Goal: Information Seeking & Learning: Learn about a topic

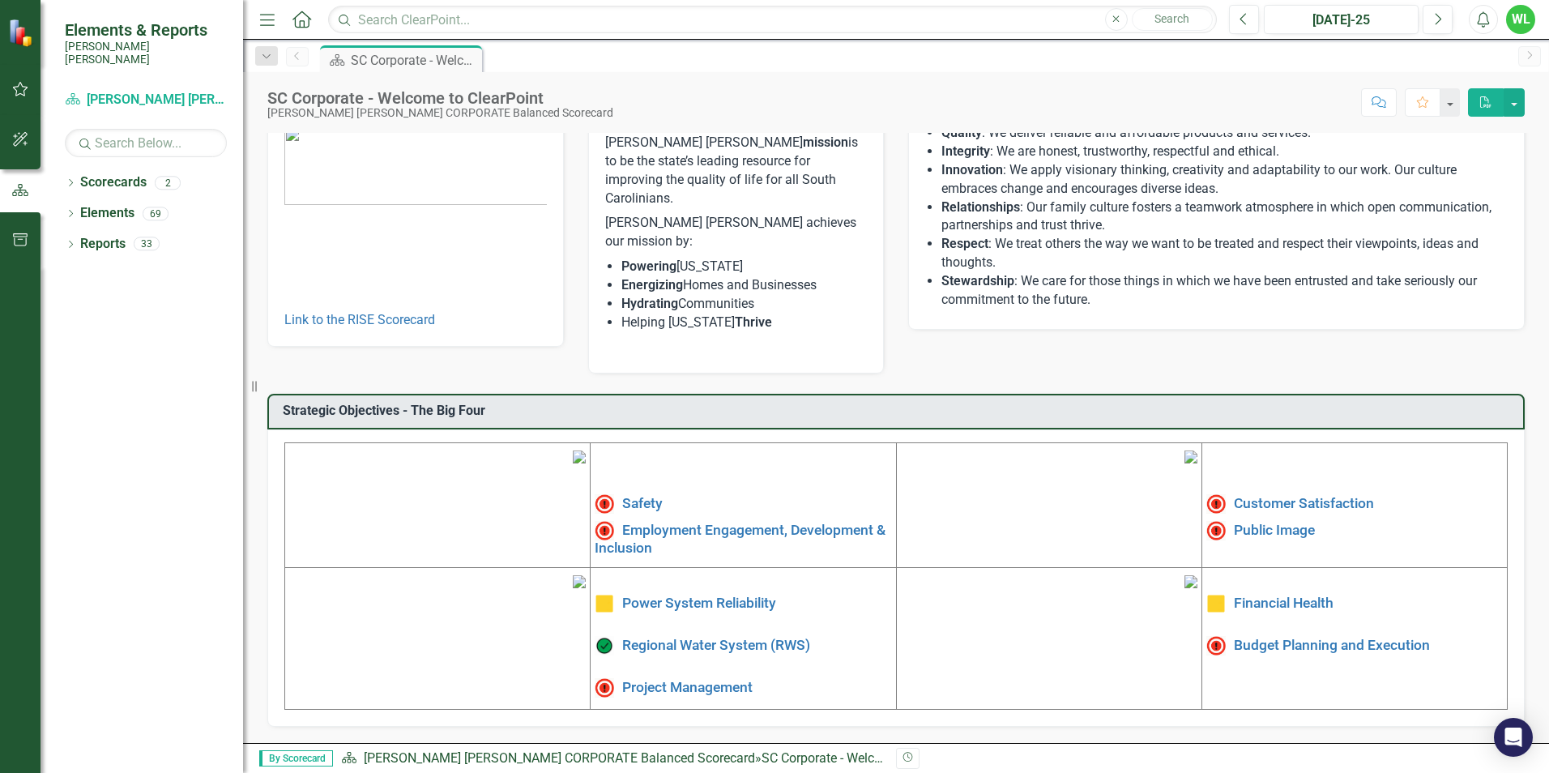
scroll to position [244, 0]
click at [1283, 521] on link "Public Image" at bounding box center [1274, 529] width 81 height 16
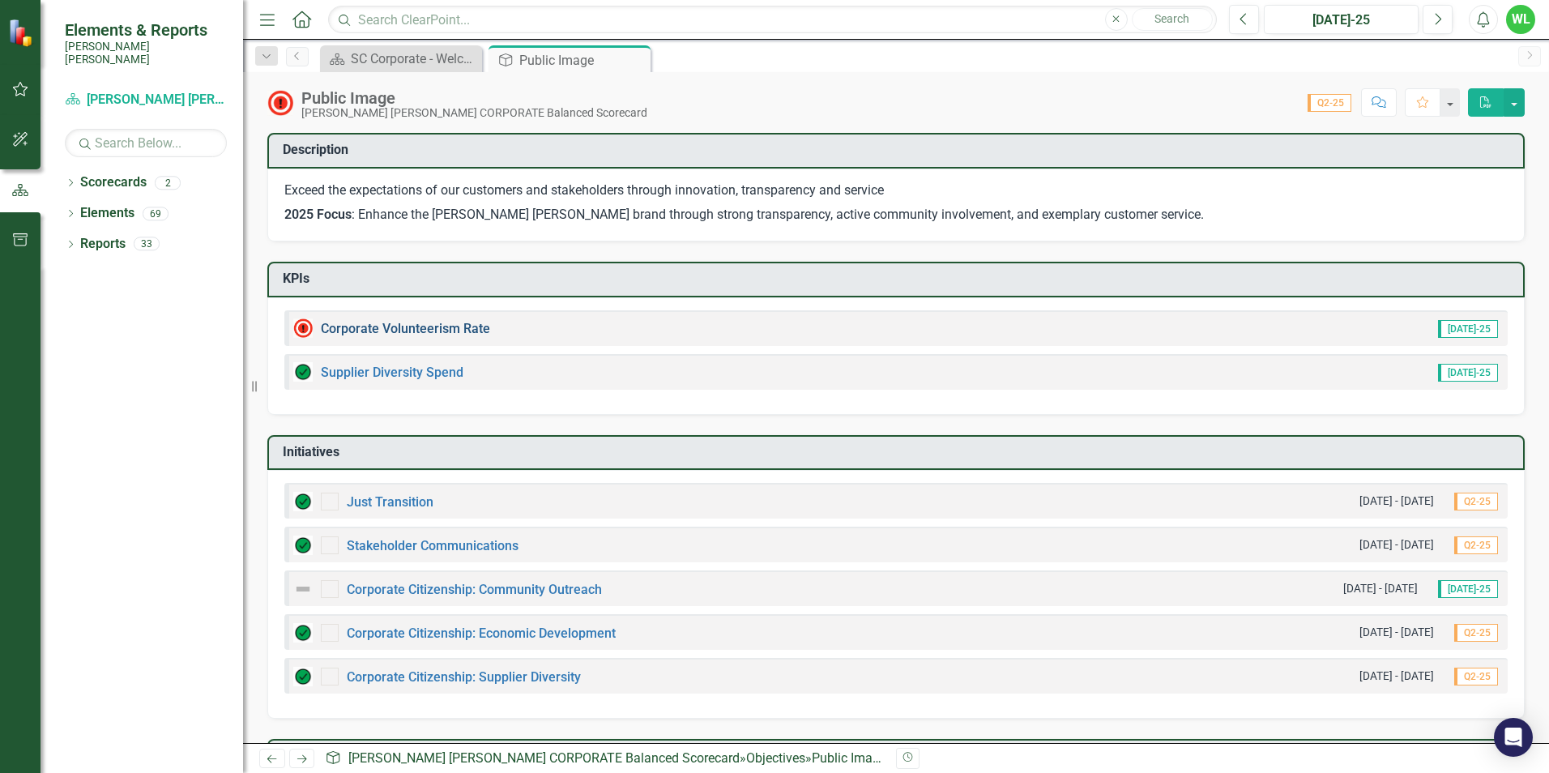
click at [355, 332] on link "Corporate Volunteerism Rate" at bounding box center [405, 328] width 169 height 15
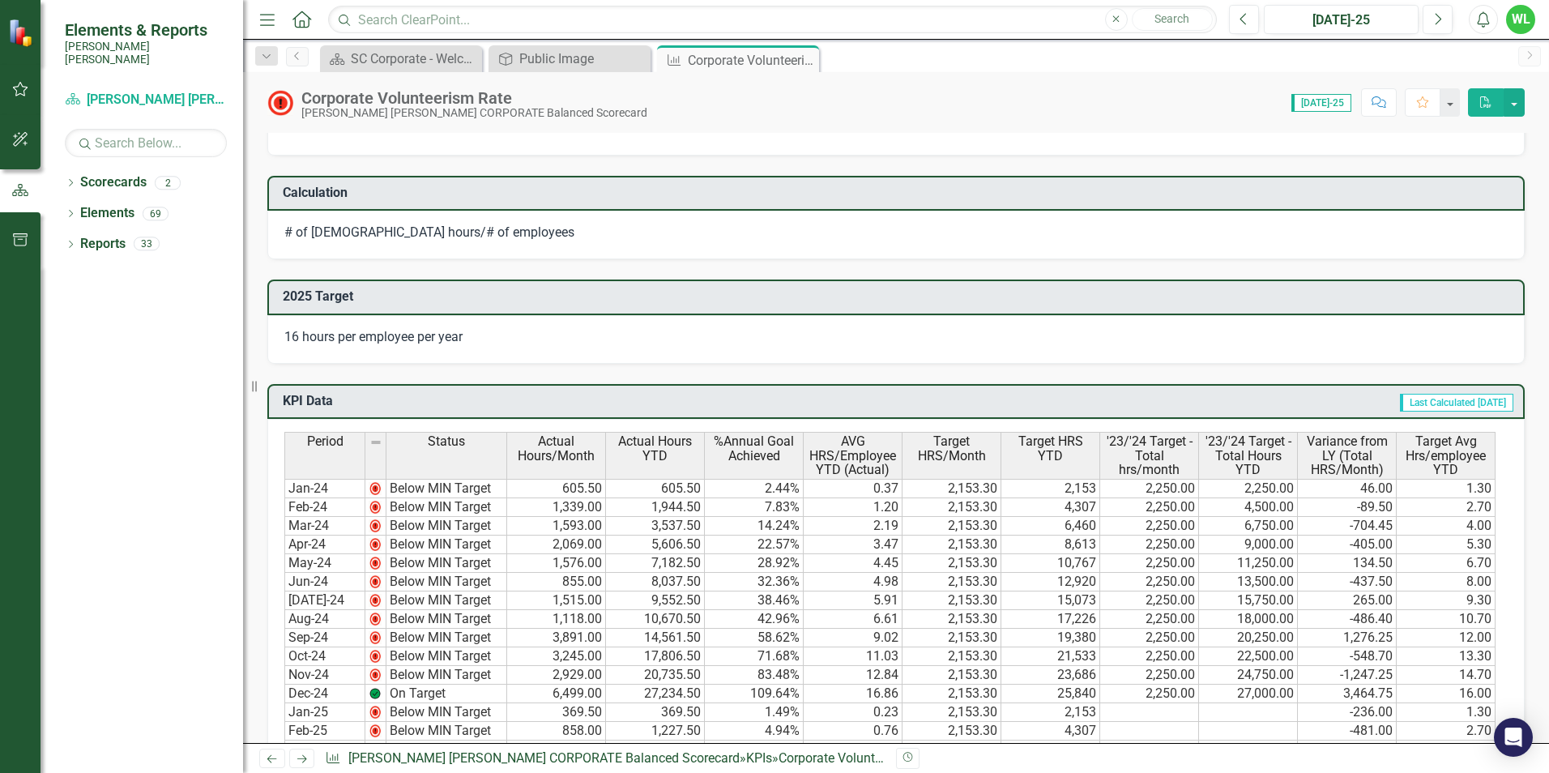
scroll to position [648, 0]
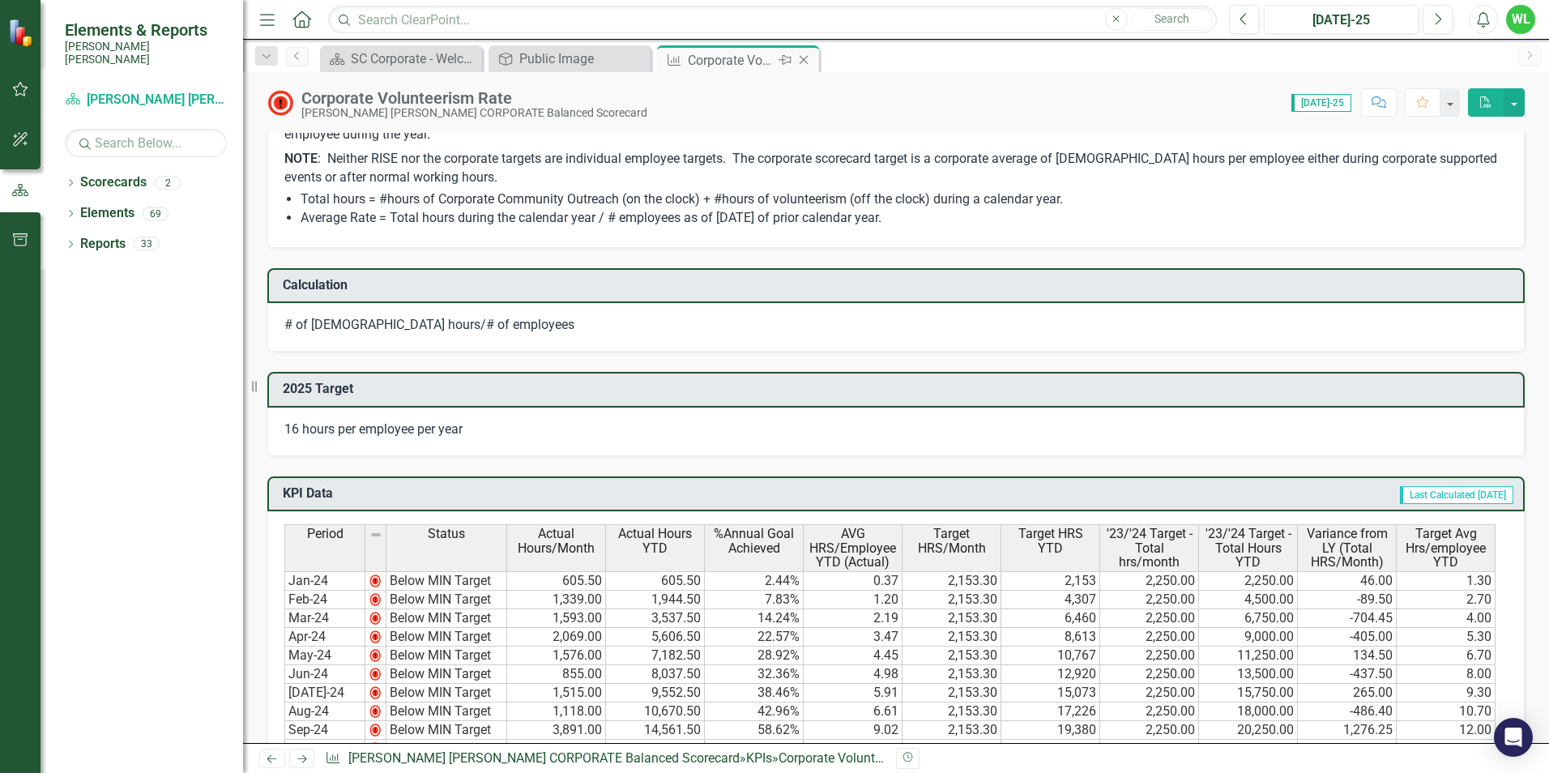
click at [810, 58] on icon "Close" at bounding box center [804, 59] width 16 height 13
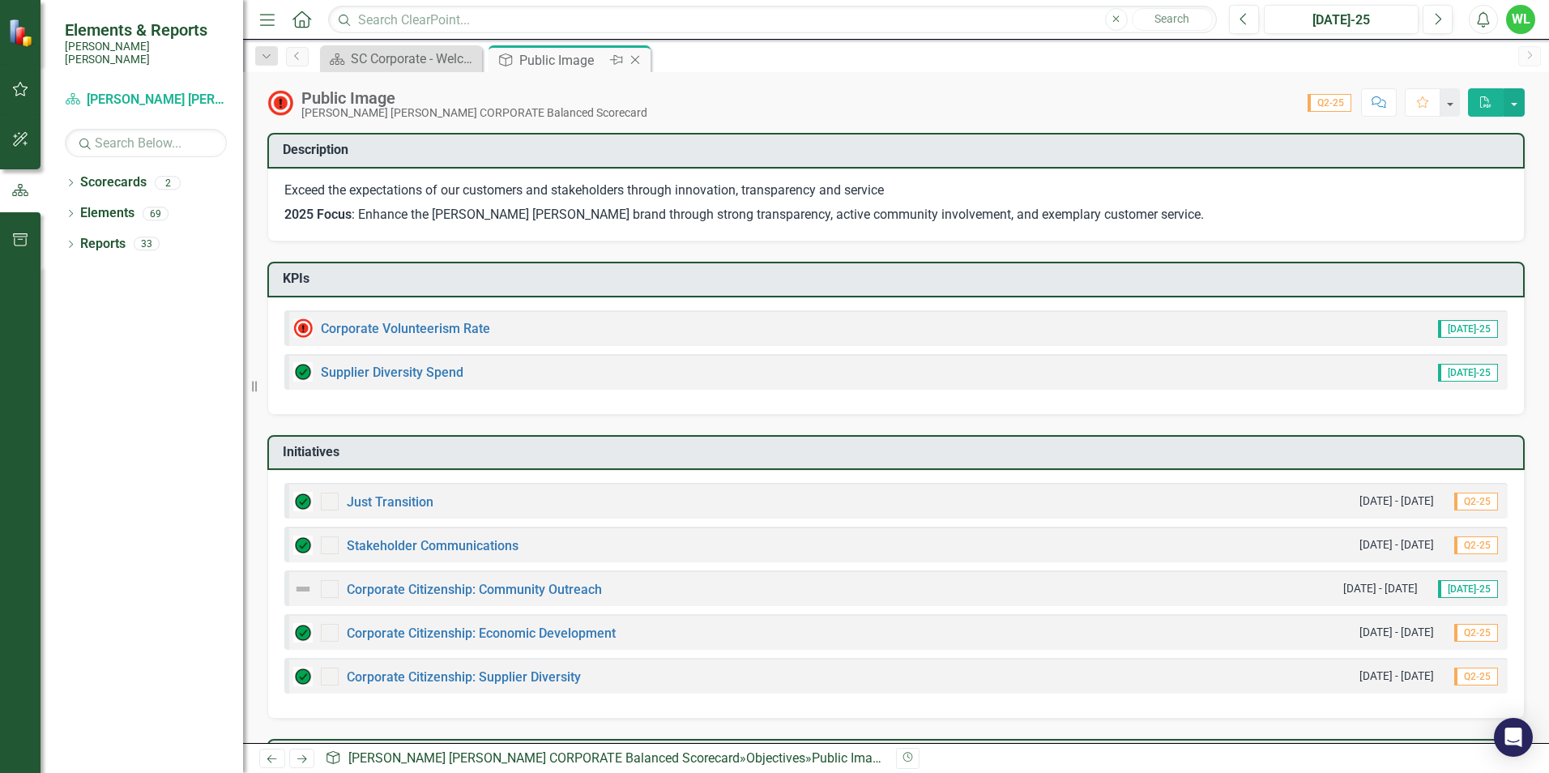
click at [638, 58] on icon "Close" at bounding box center [635, 59] width 16 height 13
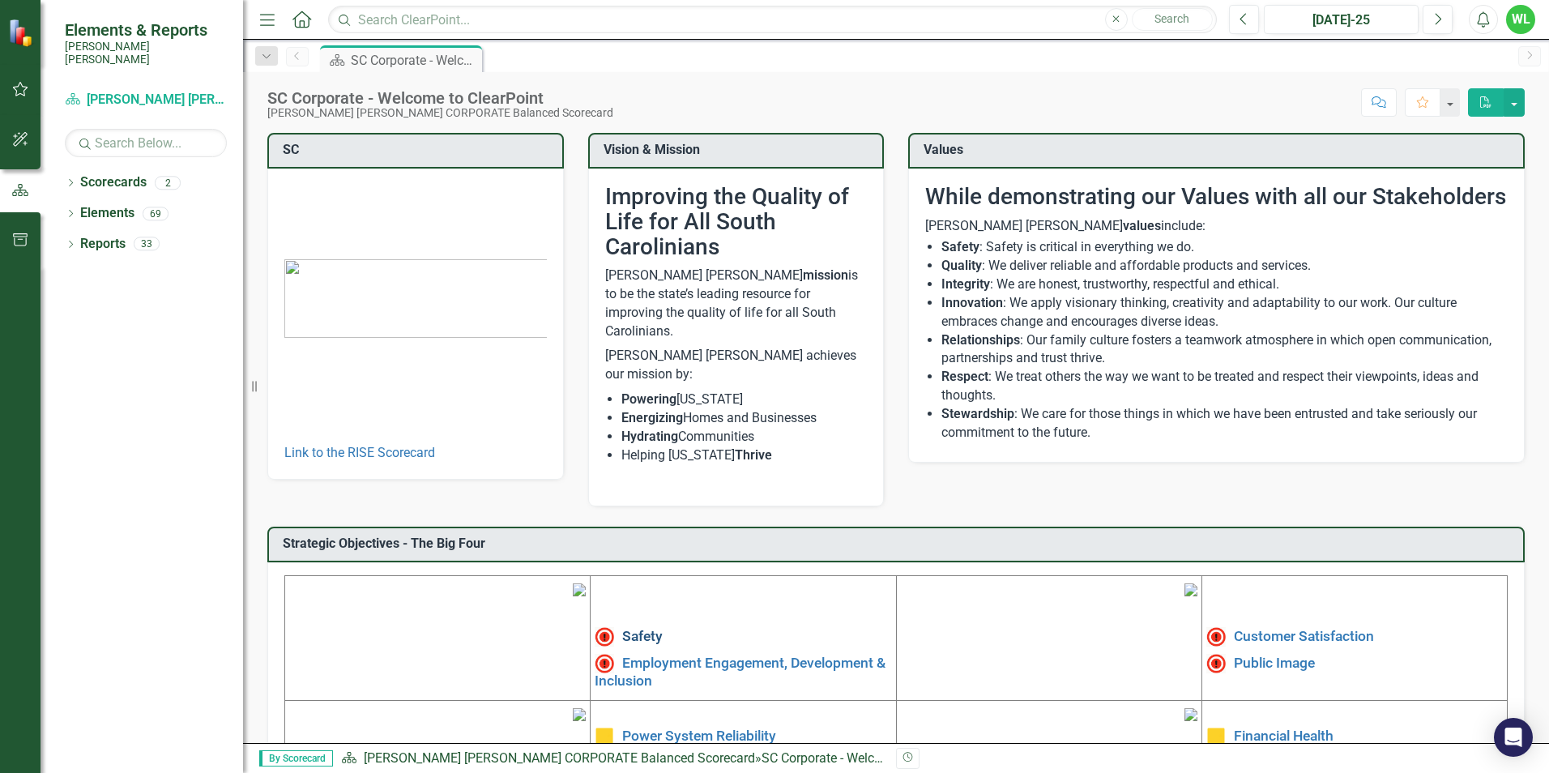
click at [636, 628] on link "Safety" at bounding box center [642, 636] width 41 height 16
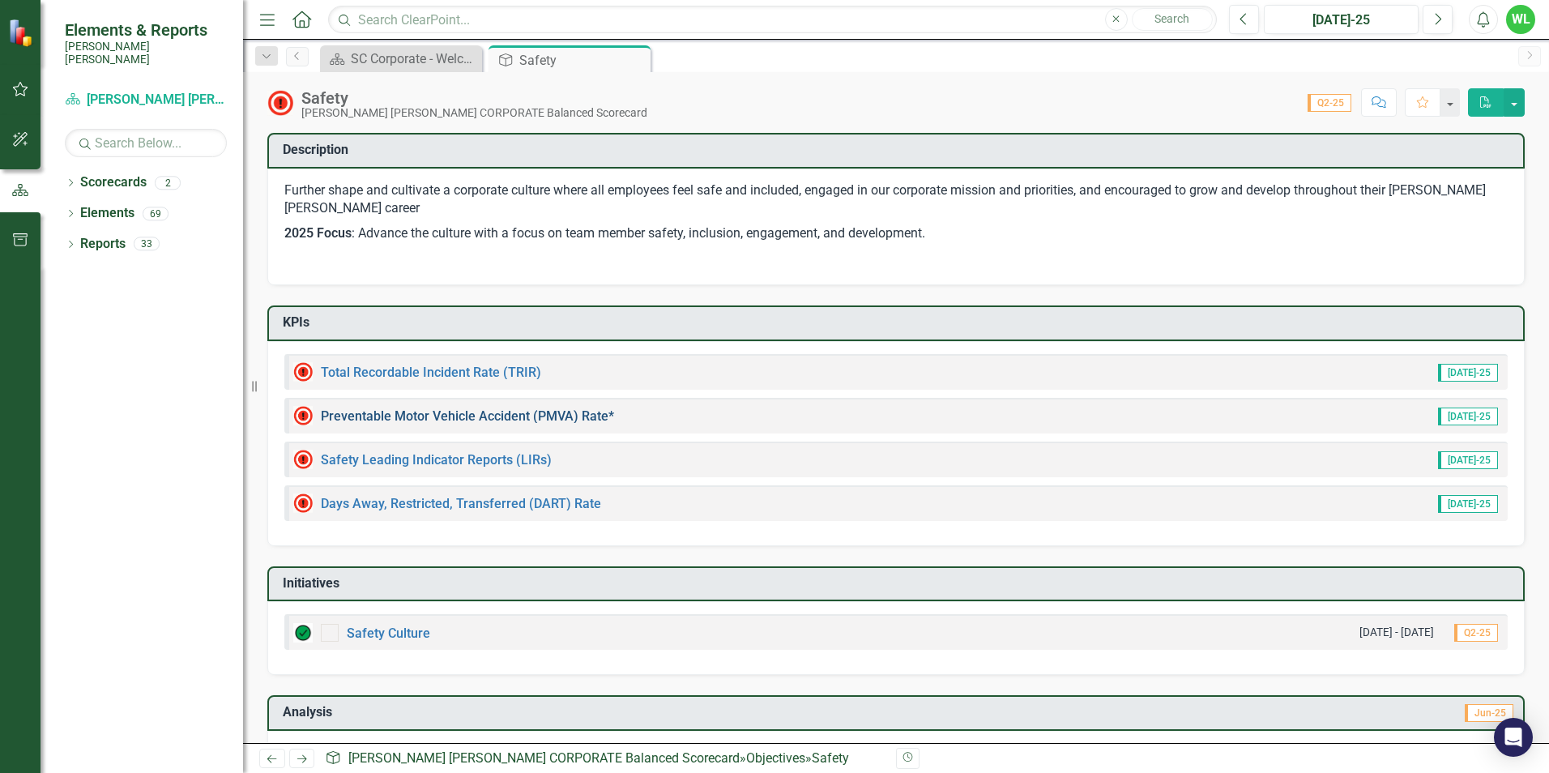
click at [453, 422] on link "Preventable Motor Vehicle Accident (PMVA) Rate*" at bounding box center [467, 415] width 293 height 15
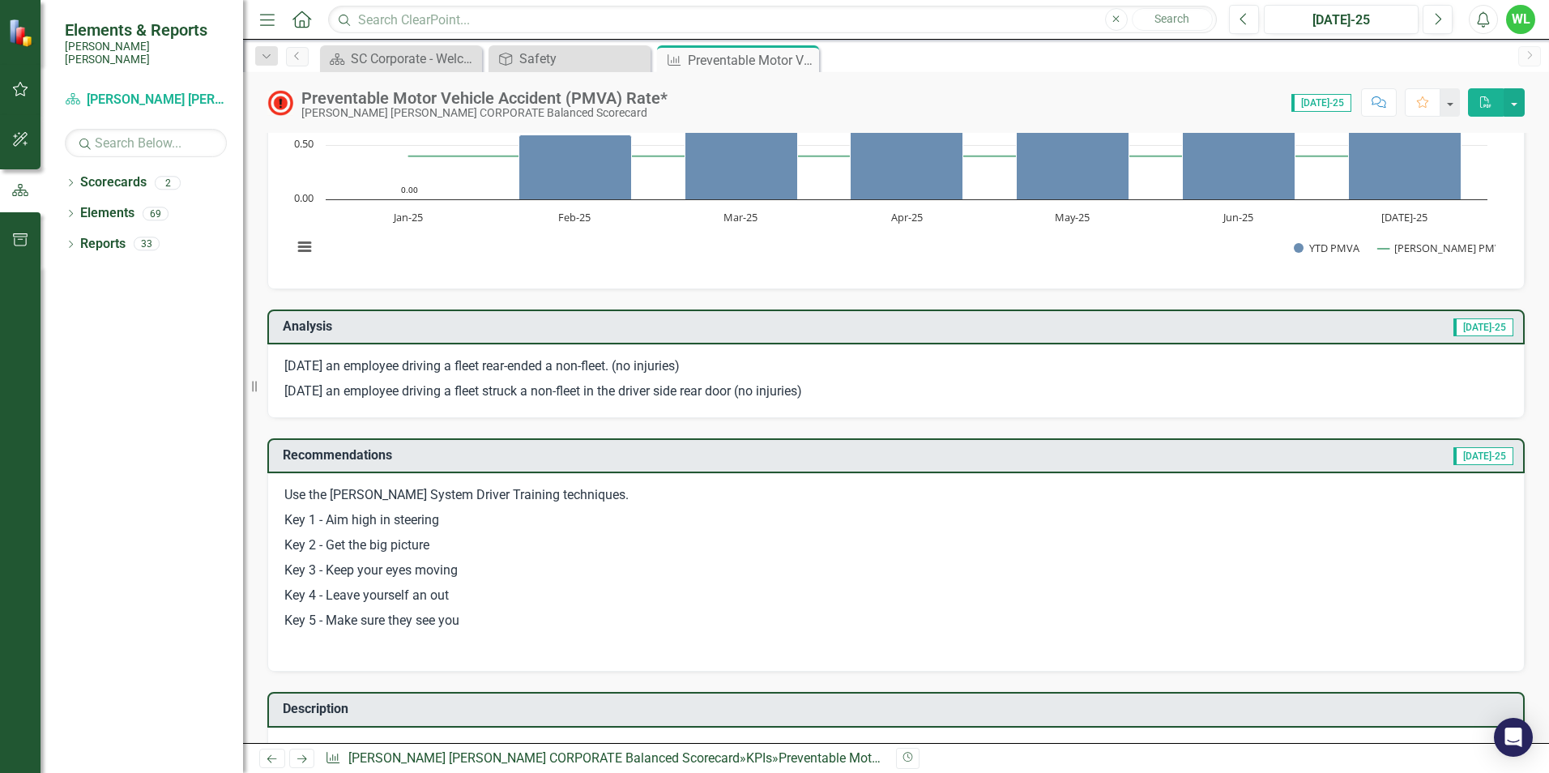
scroll to position [162, 0]
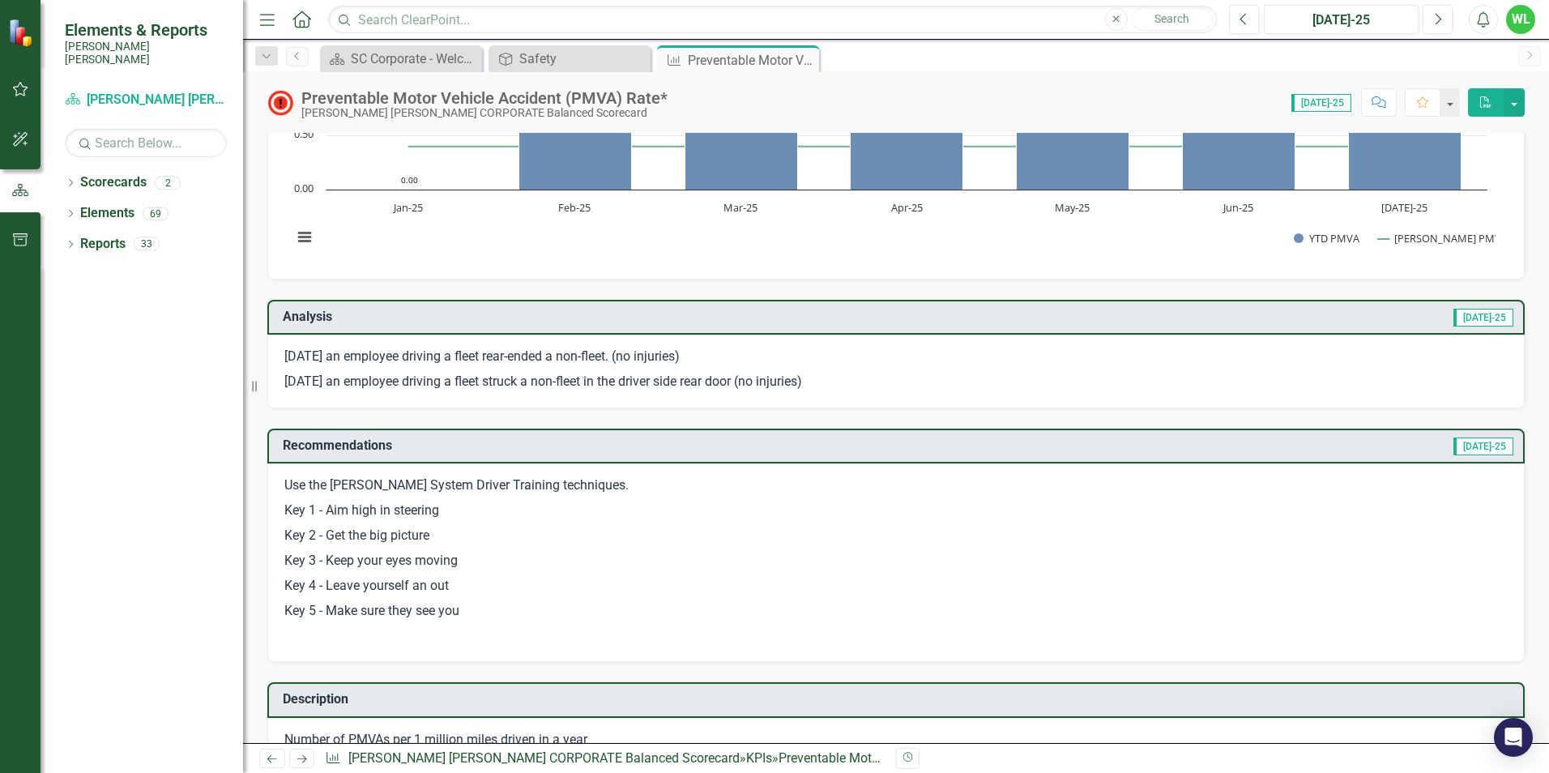
click at [1176, 582] on p "Key 4 - Leave yourself an out" at bounding box center [896, 586] width 1224 height 25
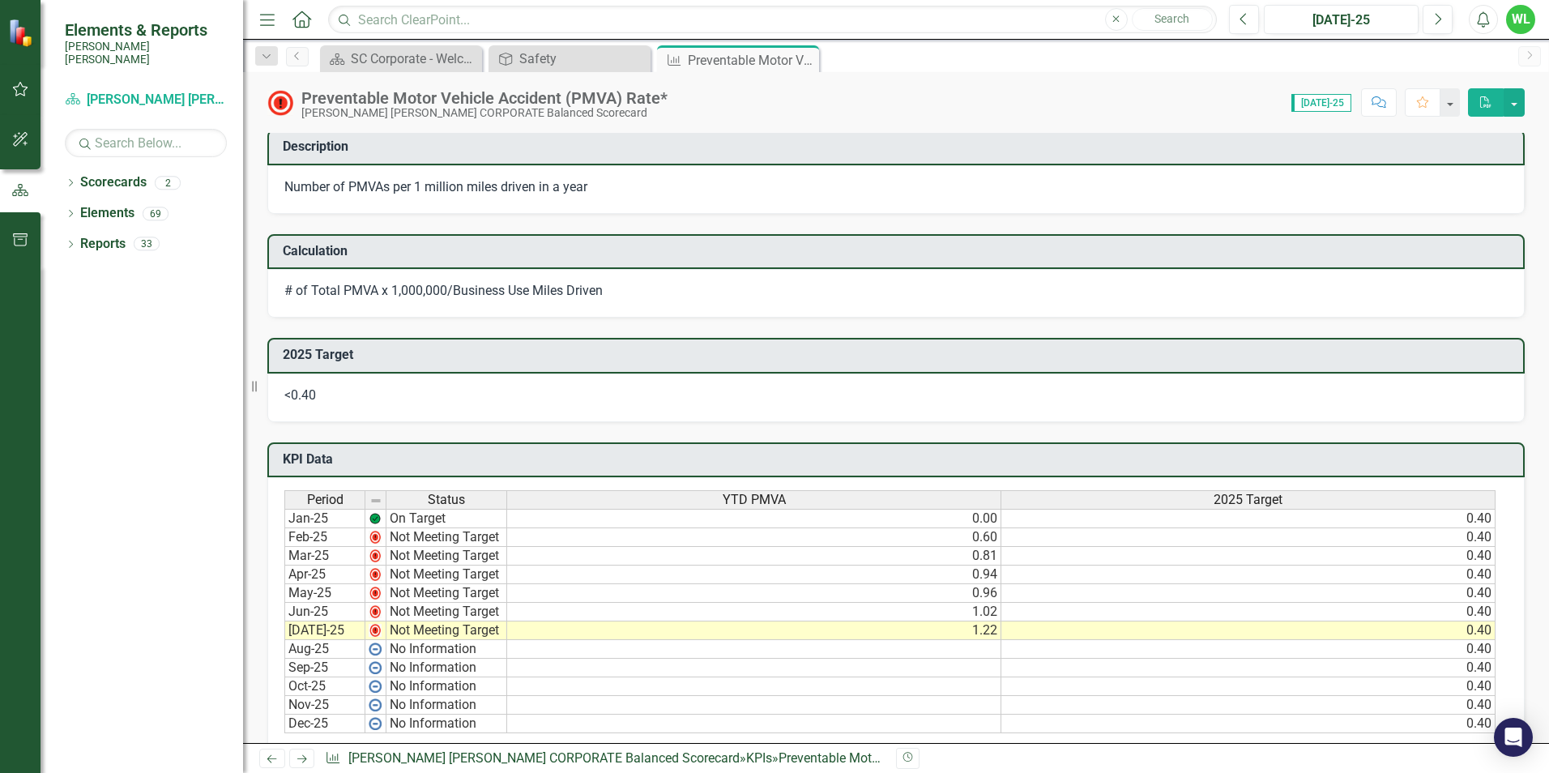
scroll to position [688, 0]
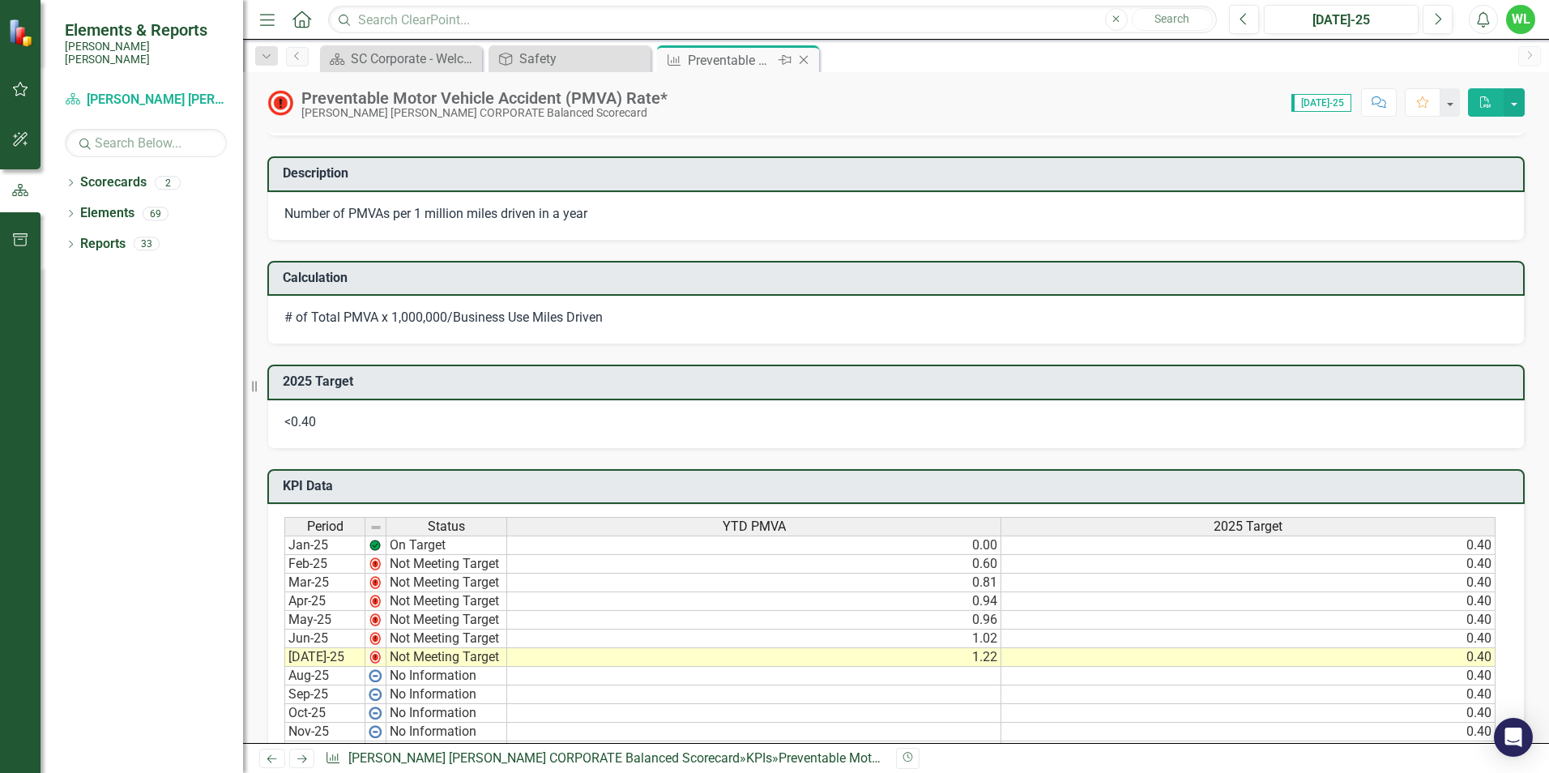
click at [803, 63] on icon "Close" at bounding box center [804, 59] width 16 height 13
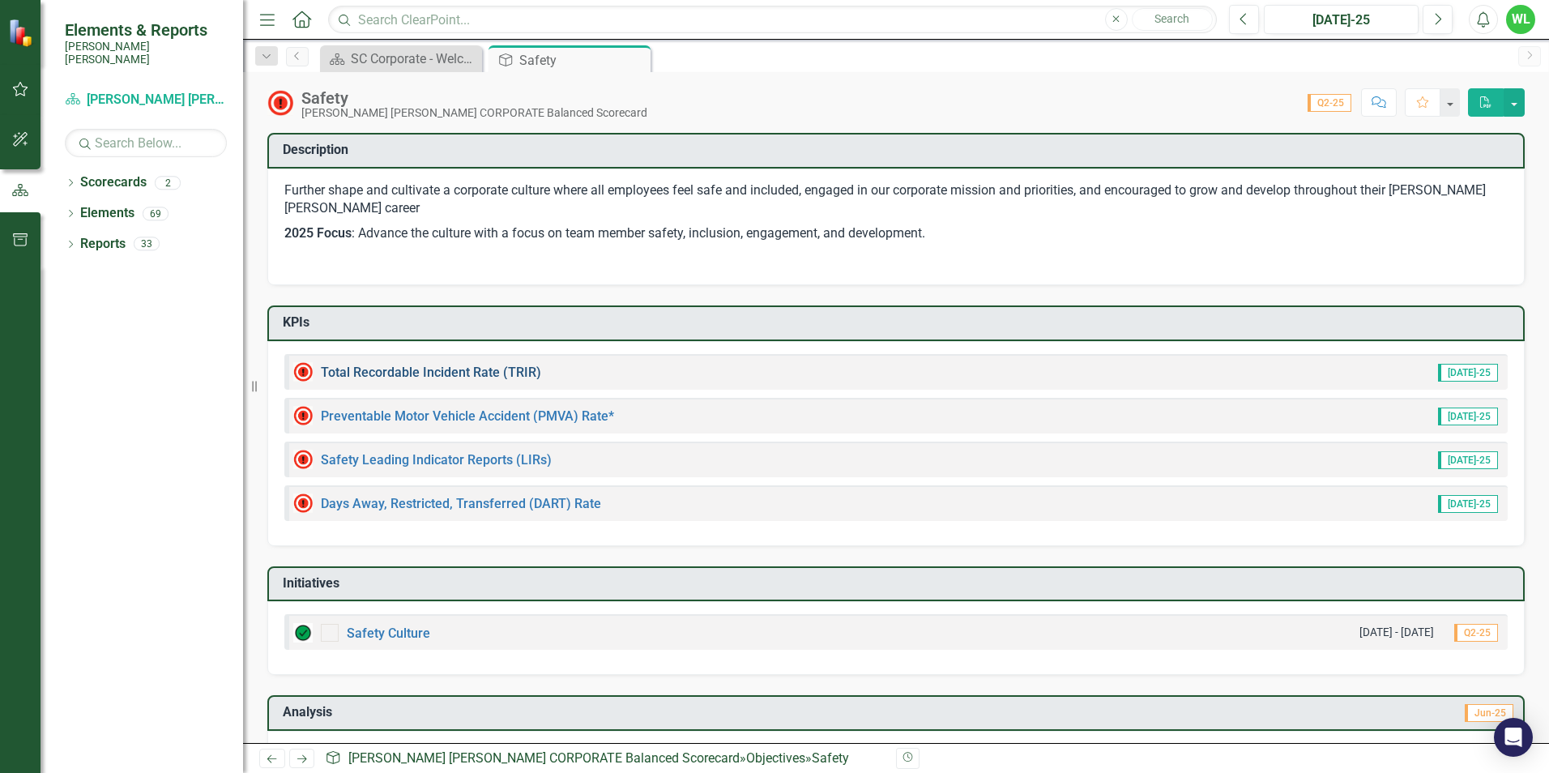
click at [468, 368] on link "Total Recordable Incident Rate (TRIR)" at bounding box center [431, 372] width 220 height 15
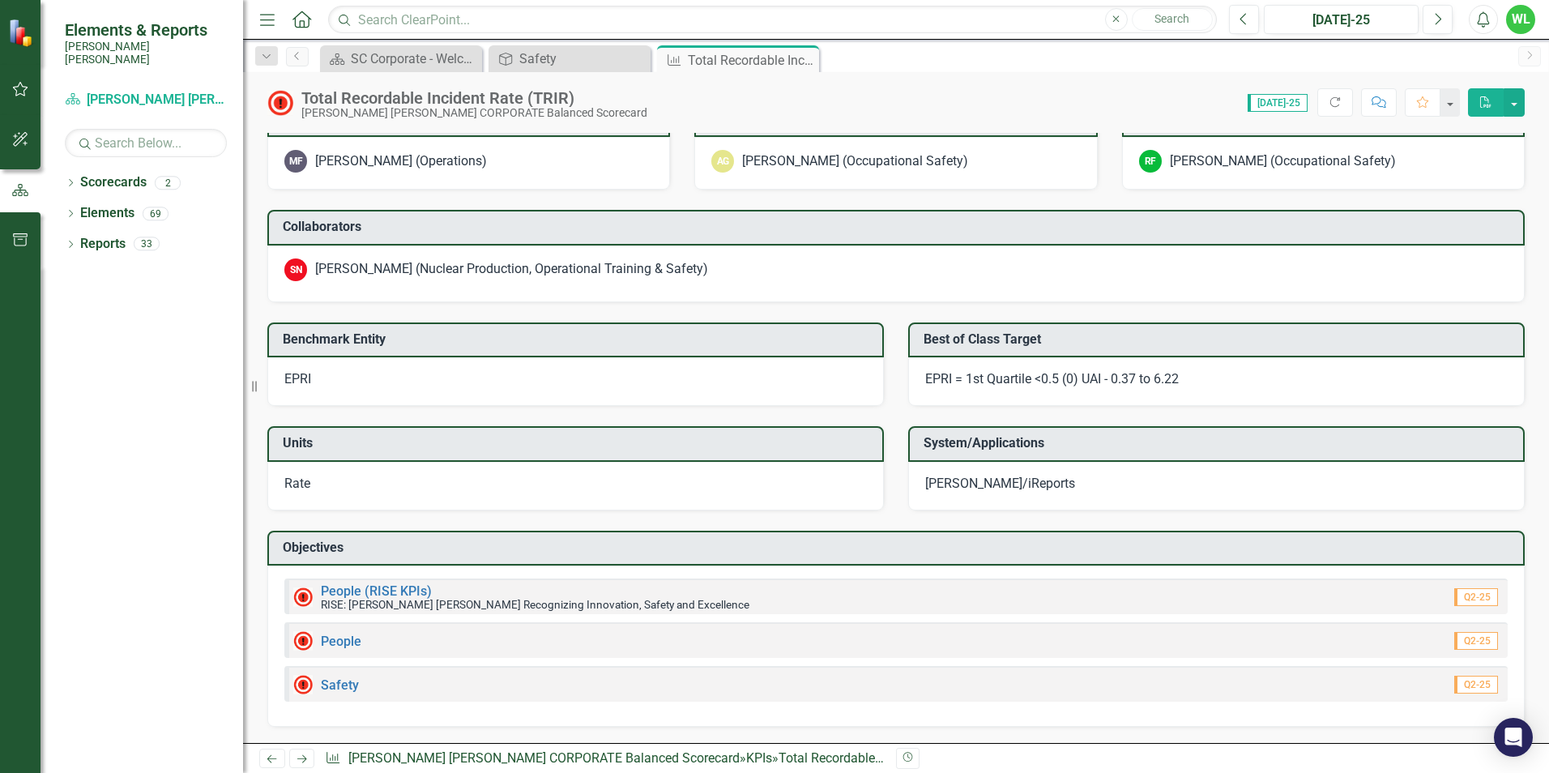
scroll to position [1034, 0]
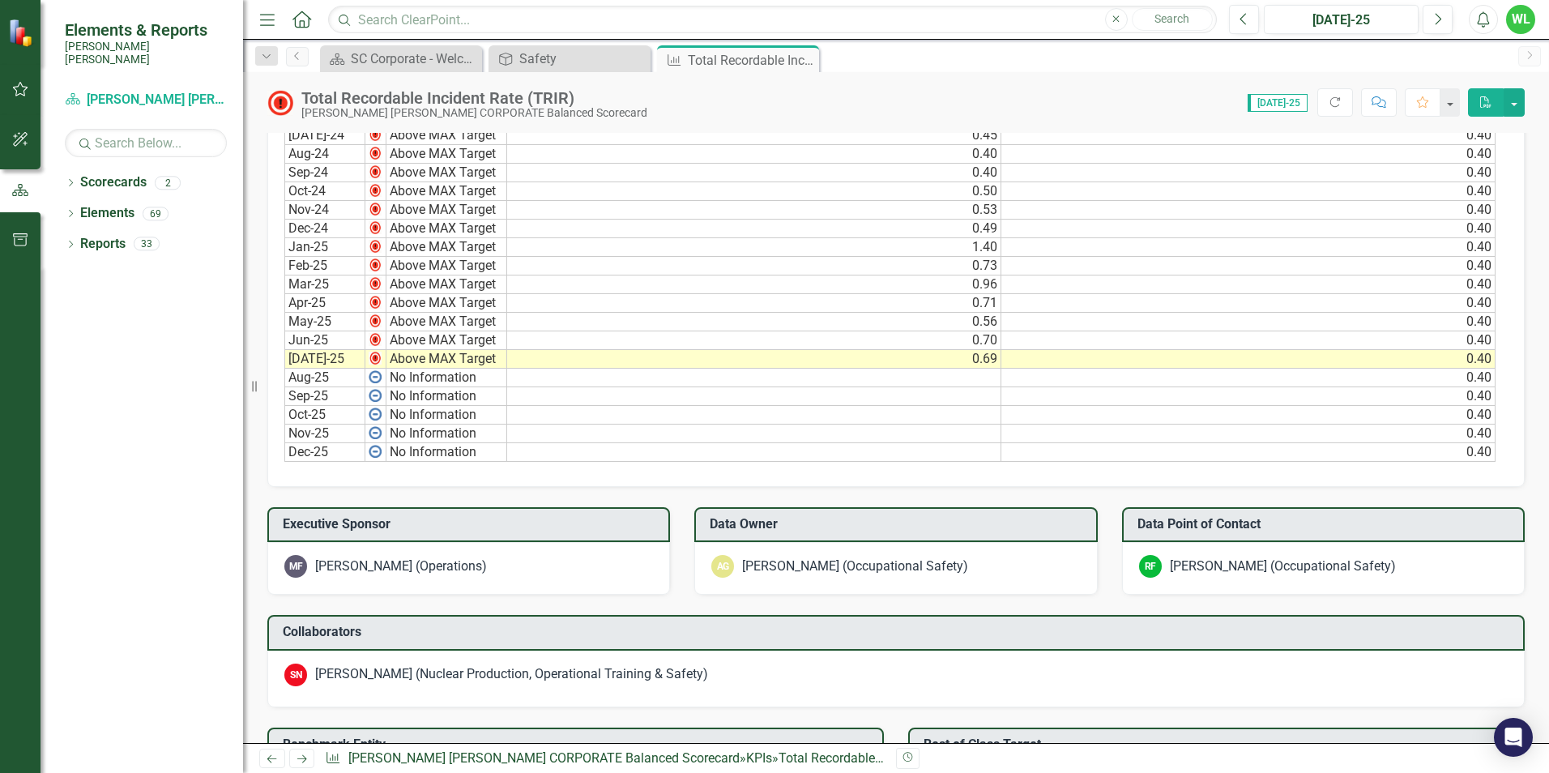
click at [0, 0] on icon "Close" at bounding box center [0, 0] width 0 height 0
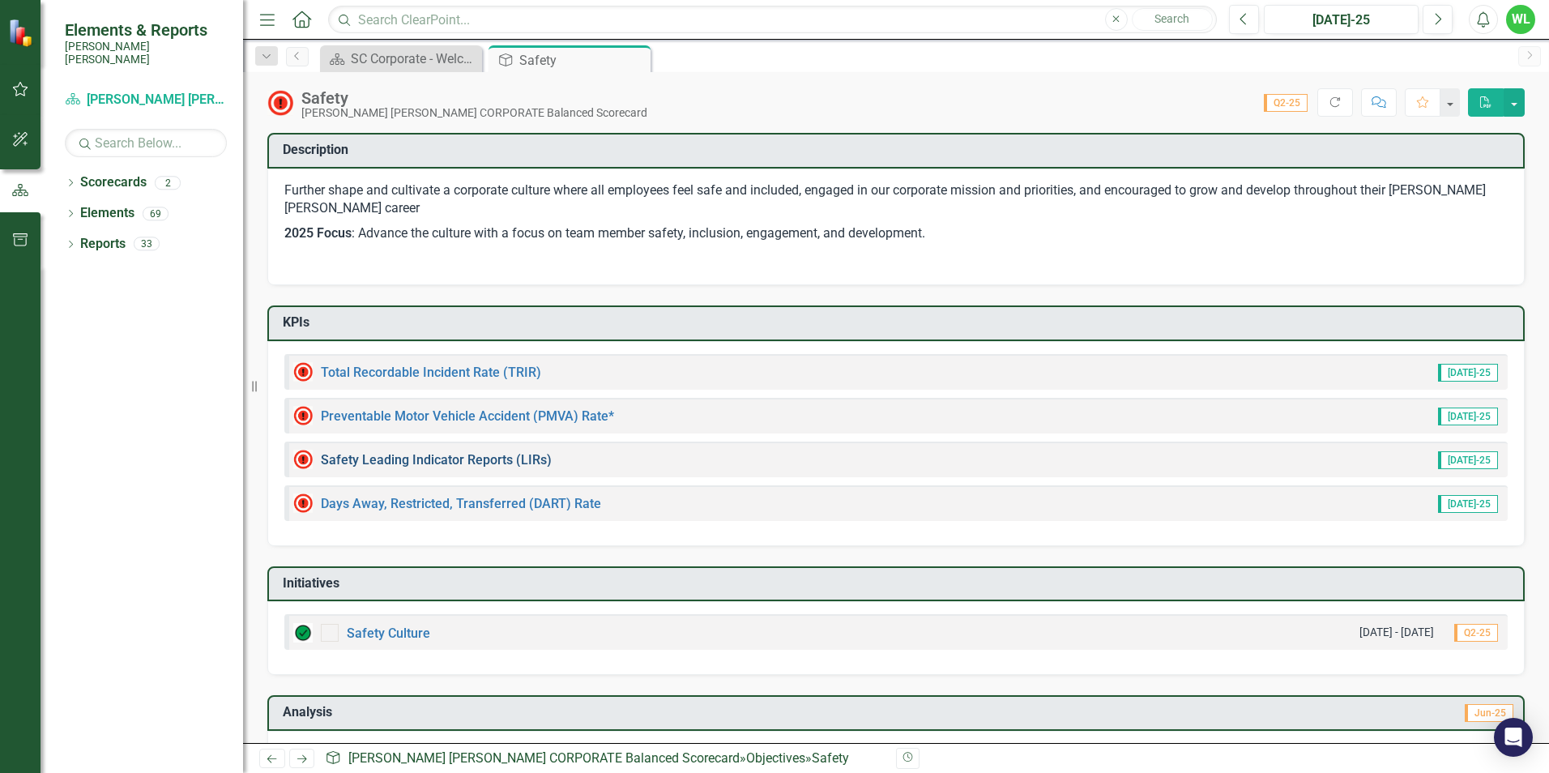
click at [476, 459] on link "Safety Leading Indicator Reports (LIRs)" at bounding box center [436, 459] width 231 height 15
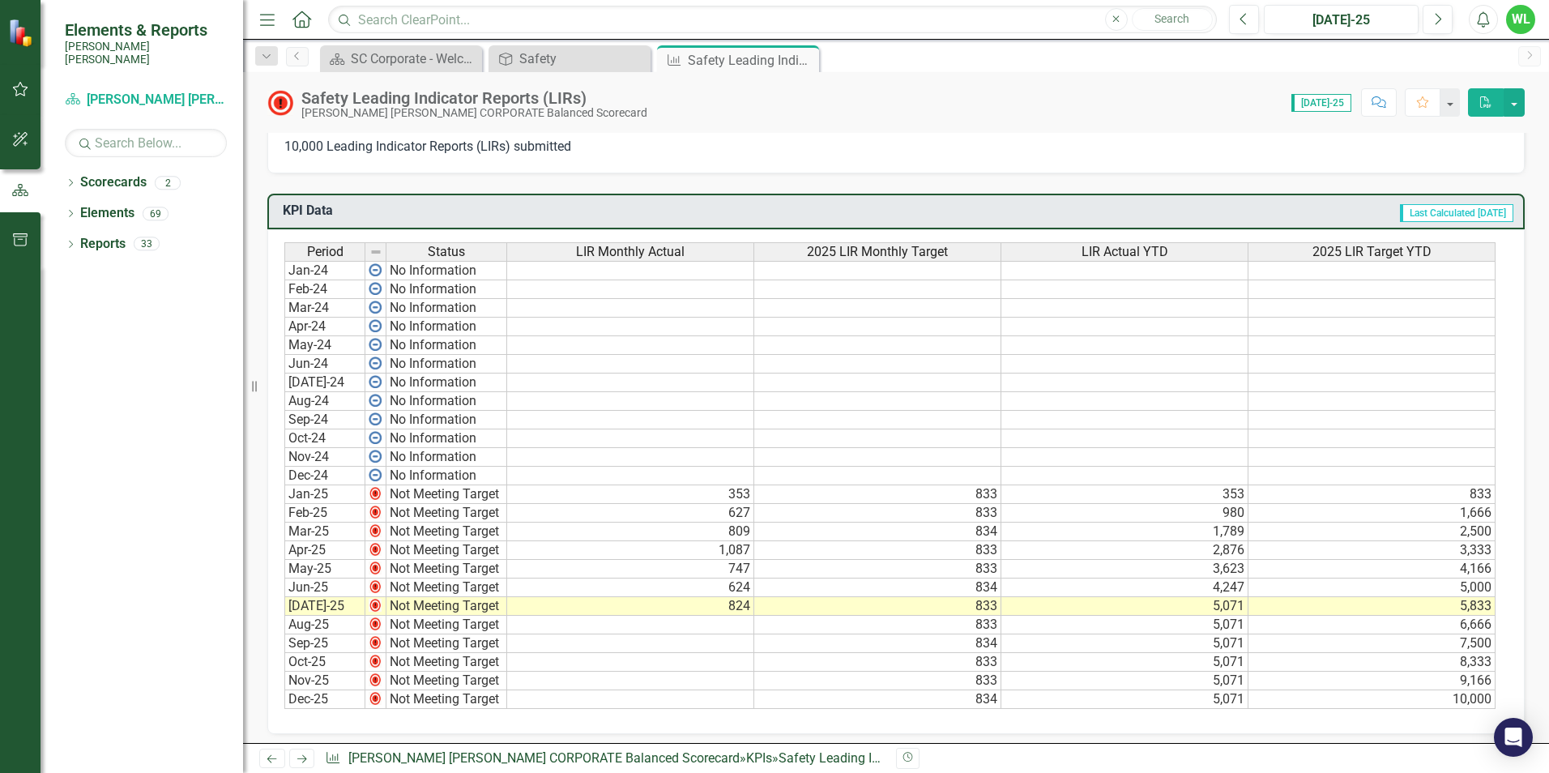
scroll to position [891, 0]
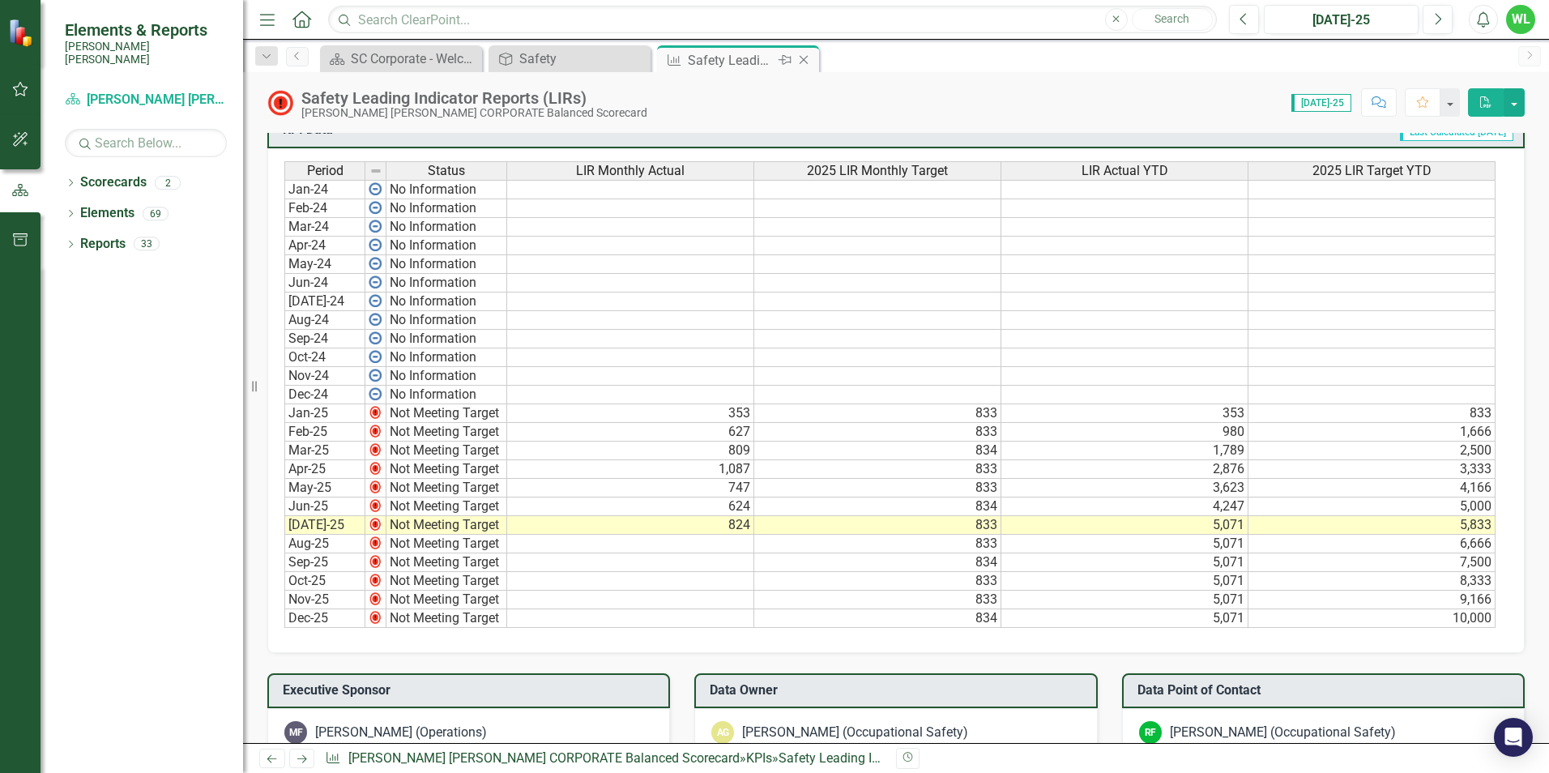
click at [807, 63] on icon at bounding box center [804, 60] width 9 height 9
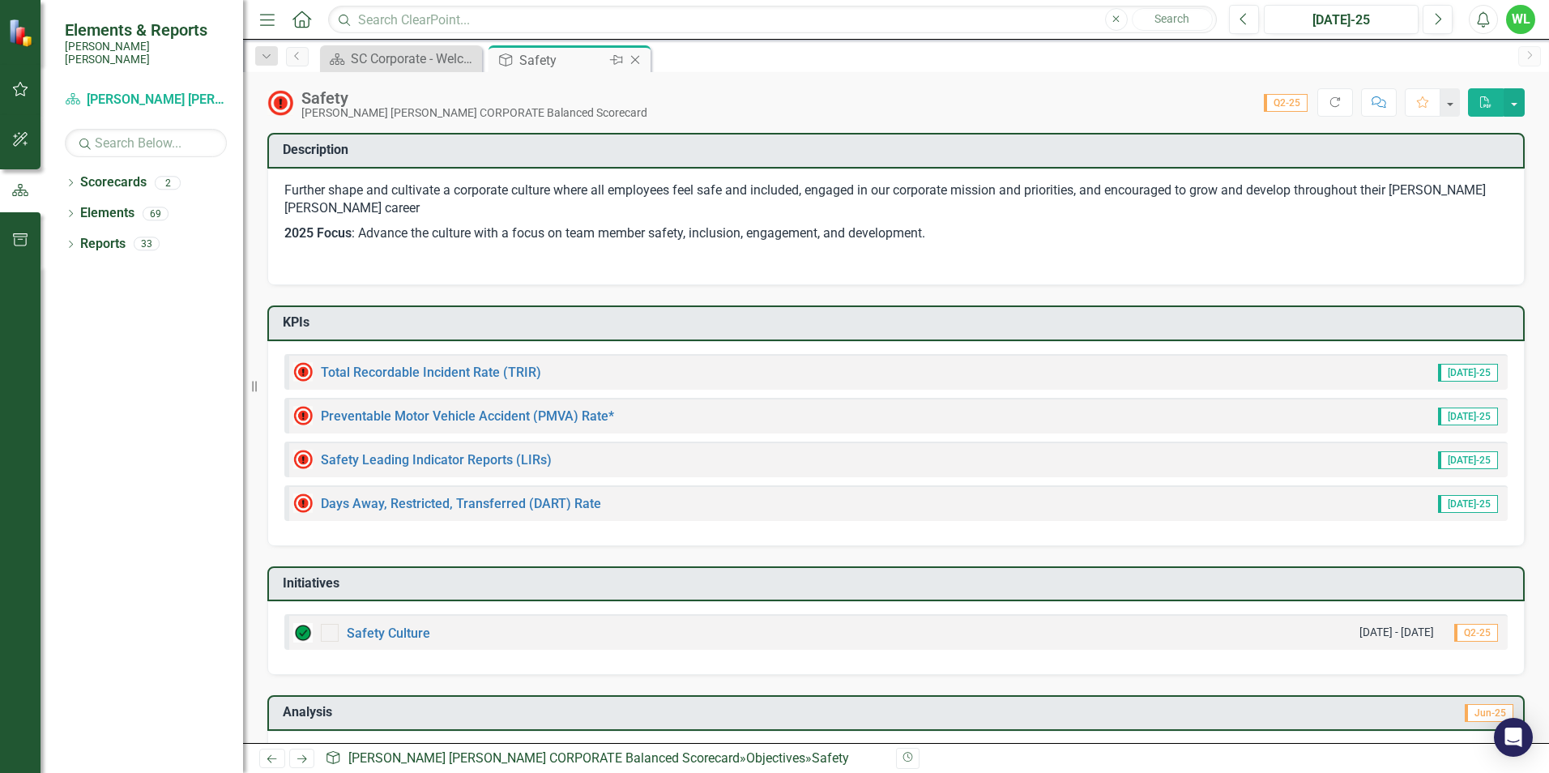
click at [639, 60] on icon "Close" at bounding box center [635, 59] width 16 height 13
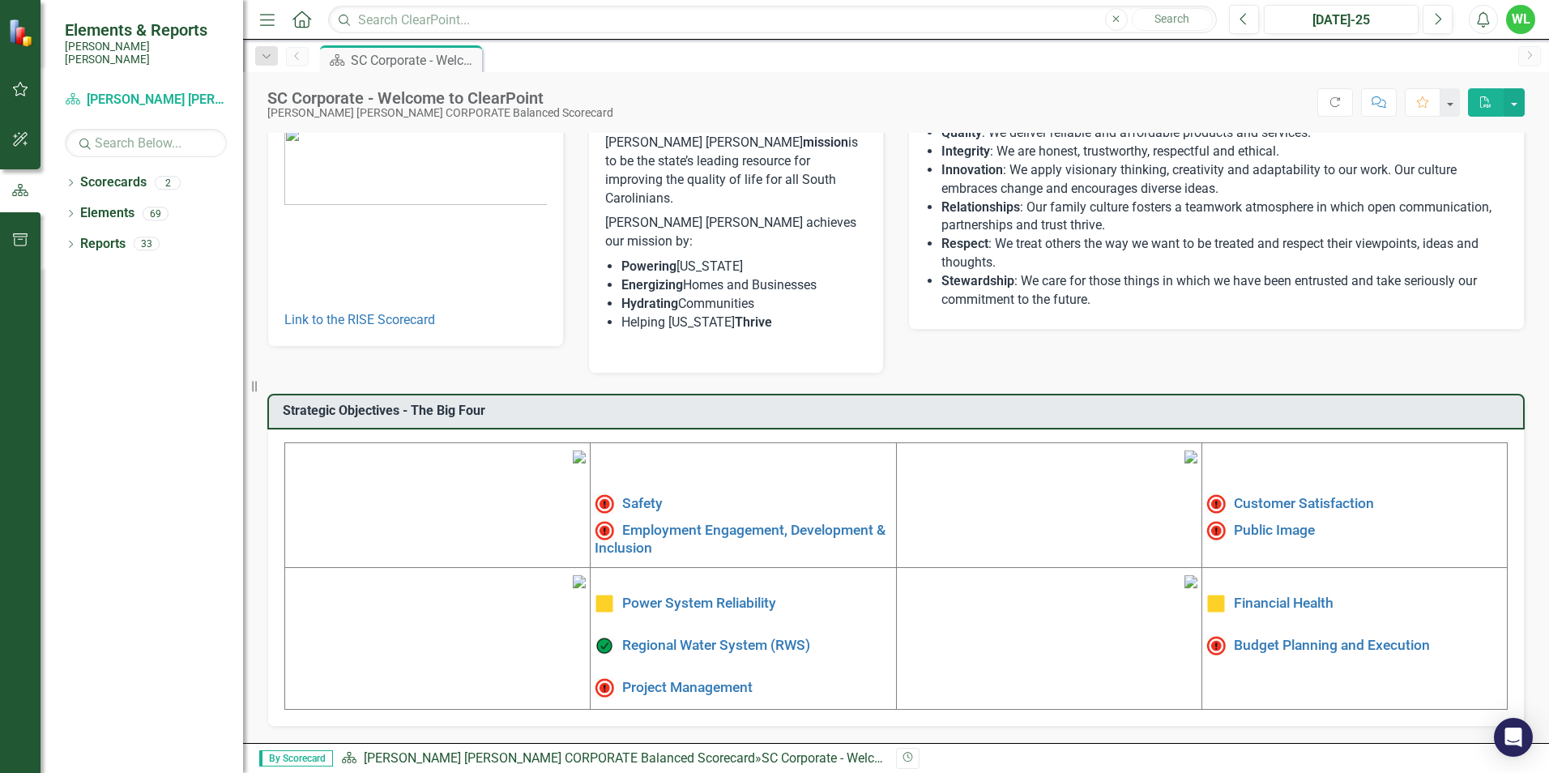
scroll to position [162, 0]
click at [664, 521] on link "Employment Engagement, Development & Inclusion" at bounding box center [740, 538] width 291 height 34
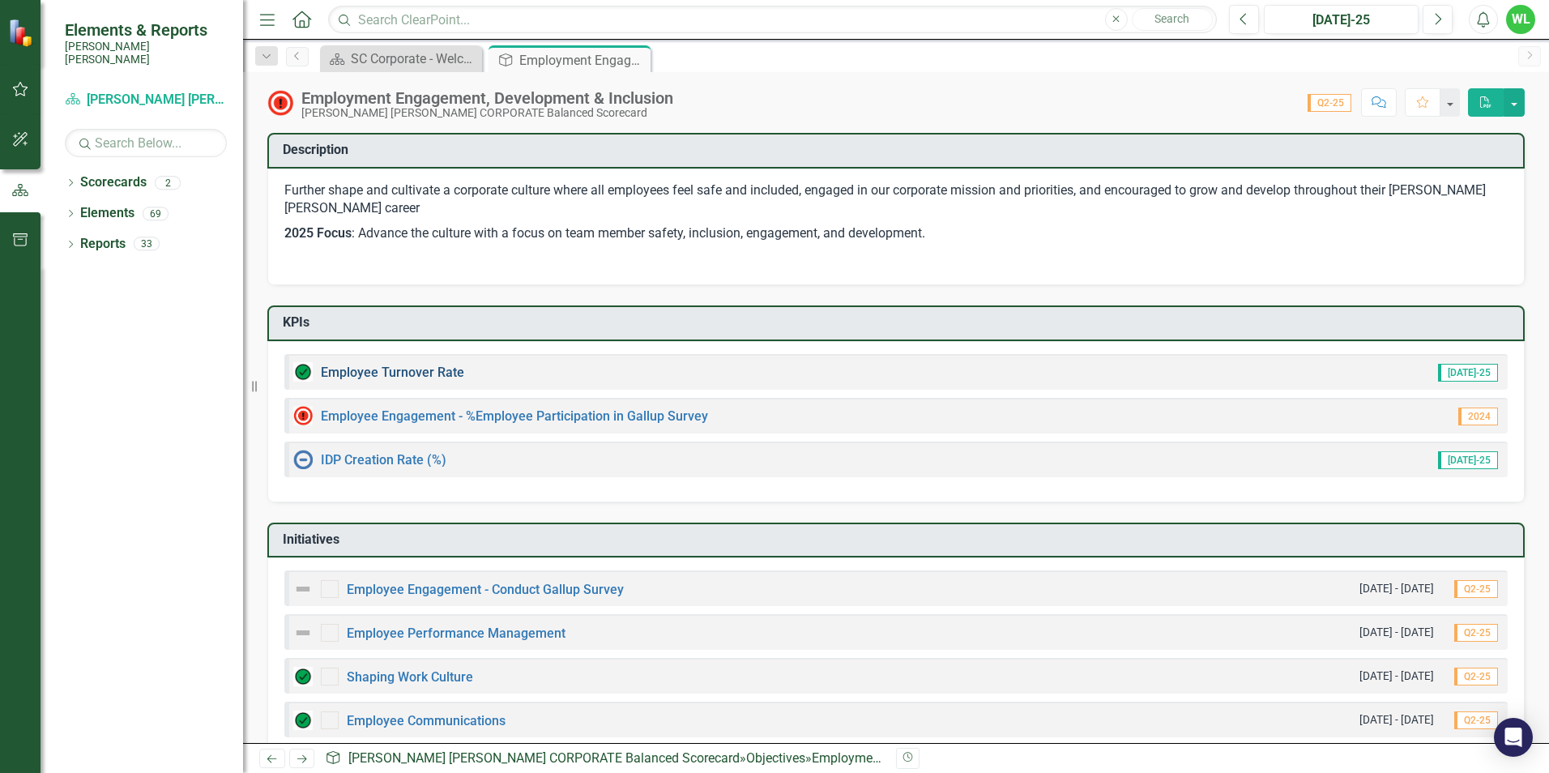
click at [434, 372] on link "Employee Turnover Rate​" at bounding box center [392, 372] width 143 height 15
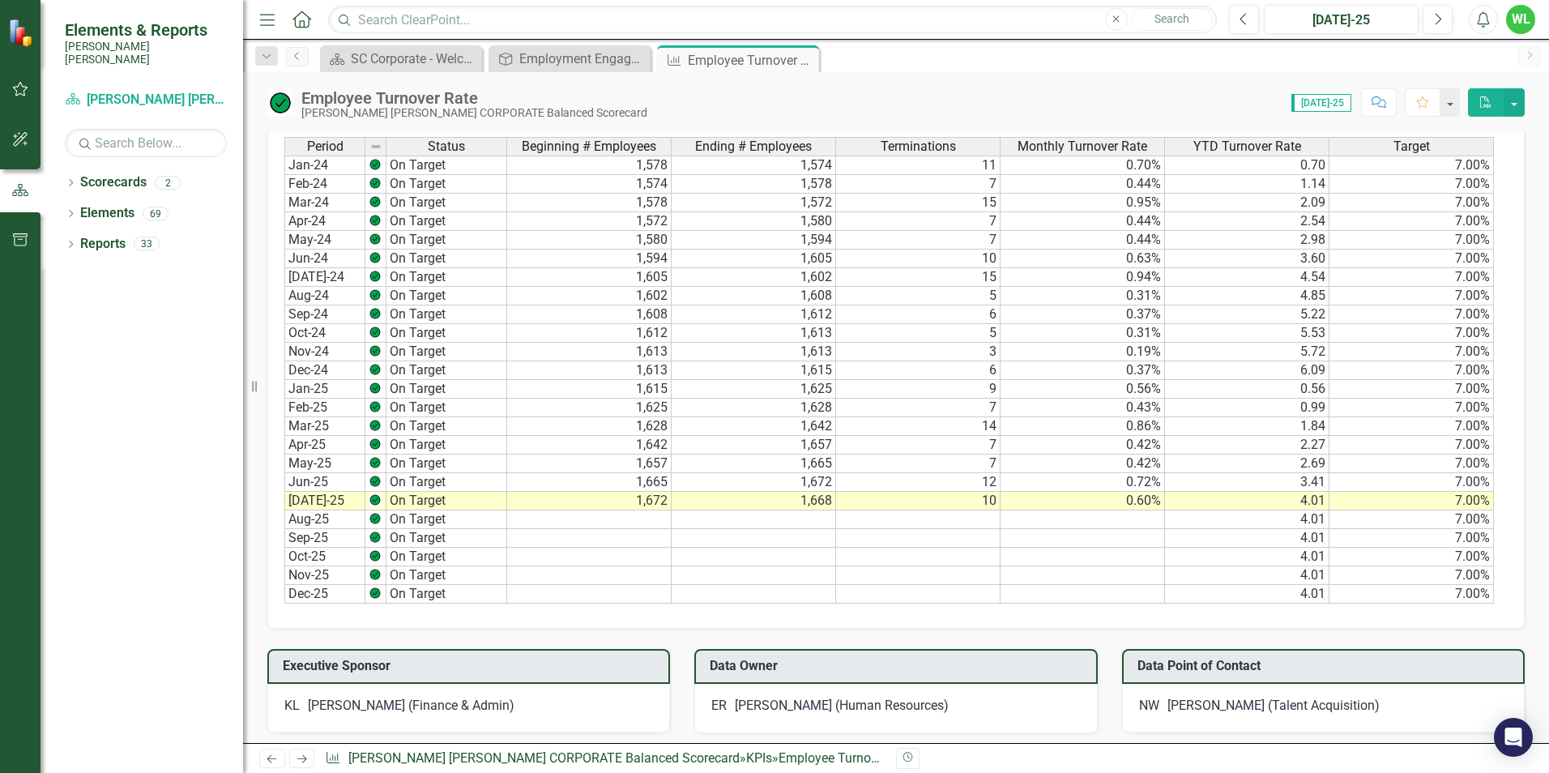
scroll to position [891, 0]
drag, startPoint x: 806, startPoint y: 58, endPoint x: 704, endPoint y: 58, distance: 102.1
click at [0, 0] on icon "Close" at bounding box center [0, 0] width 0 height 0
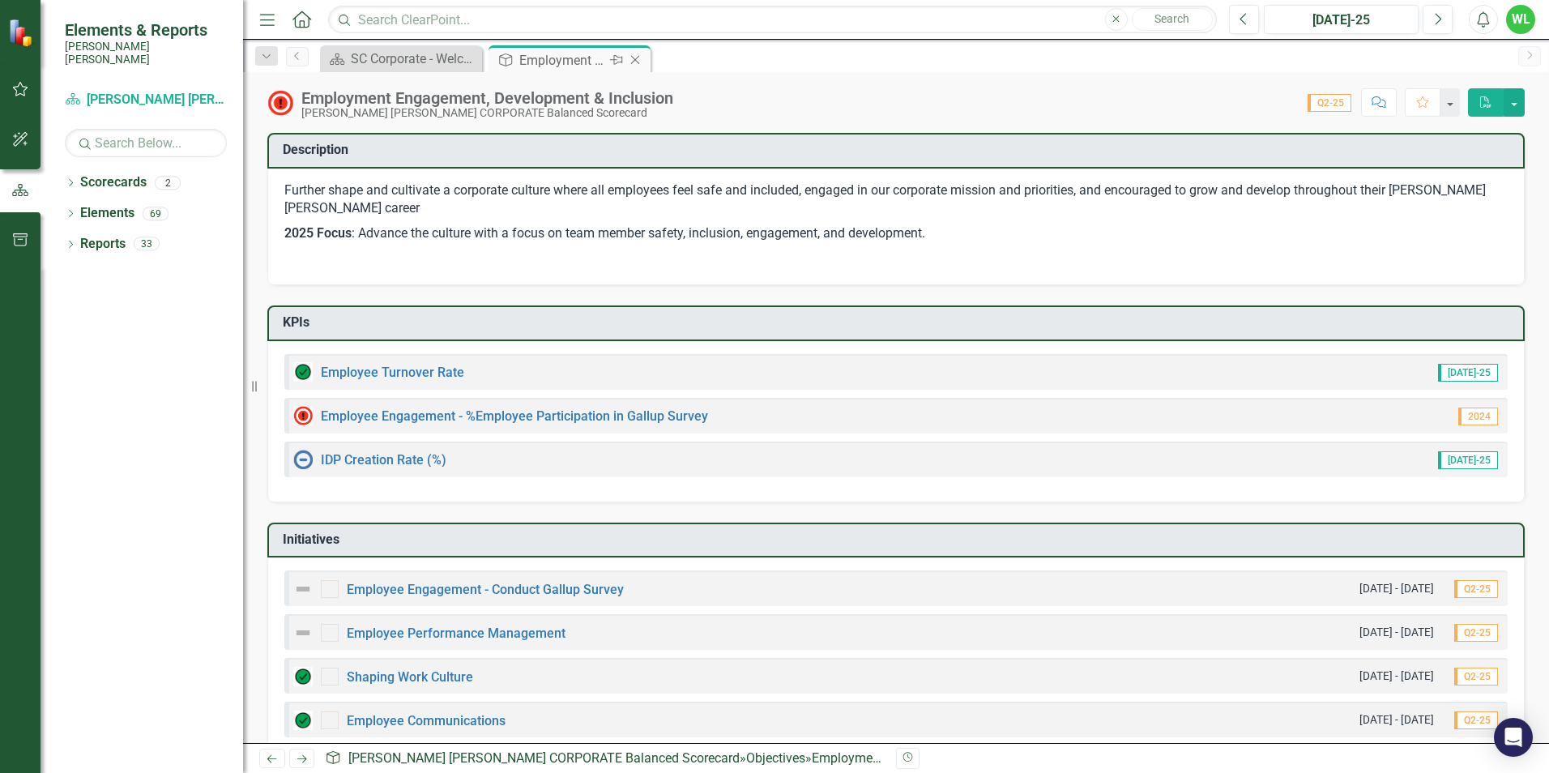
click at [634, 62] on icon "Close" at bounding box center [635, 59] width 16 height 13
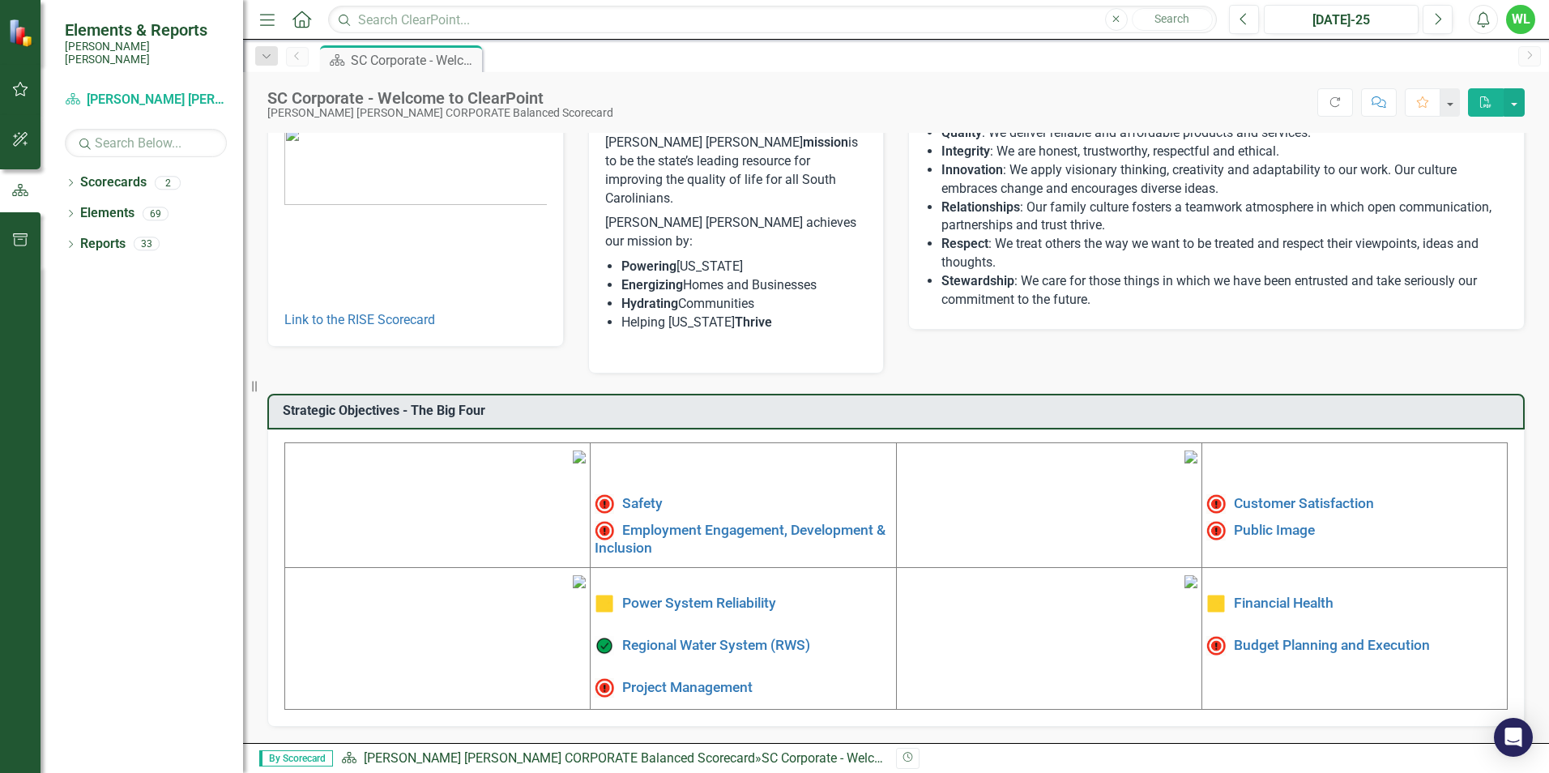
scroll to position [244, 0]
click at [1282, 637] on link "Budget Planning and Execution" at bounding box center [1332, 645] width 196 height 16
